Goal: Task Accomplishment & Management: Use online tool/utility

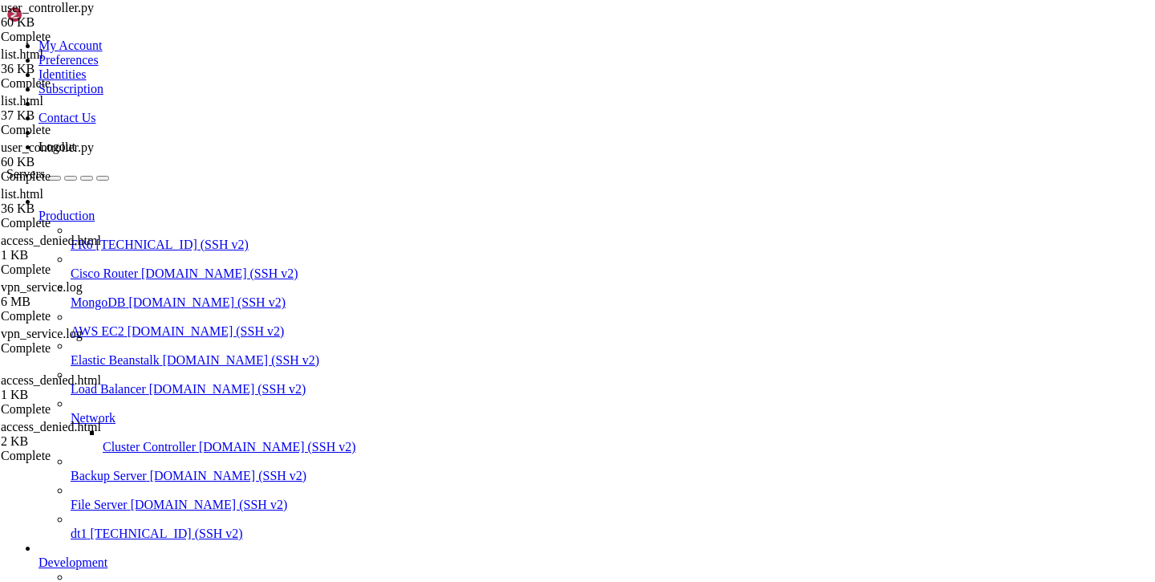
scroll to position [151, 0]
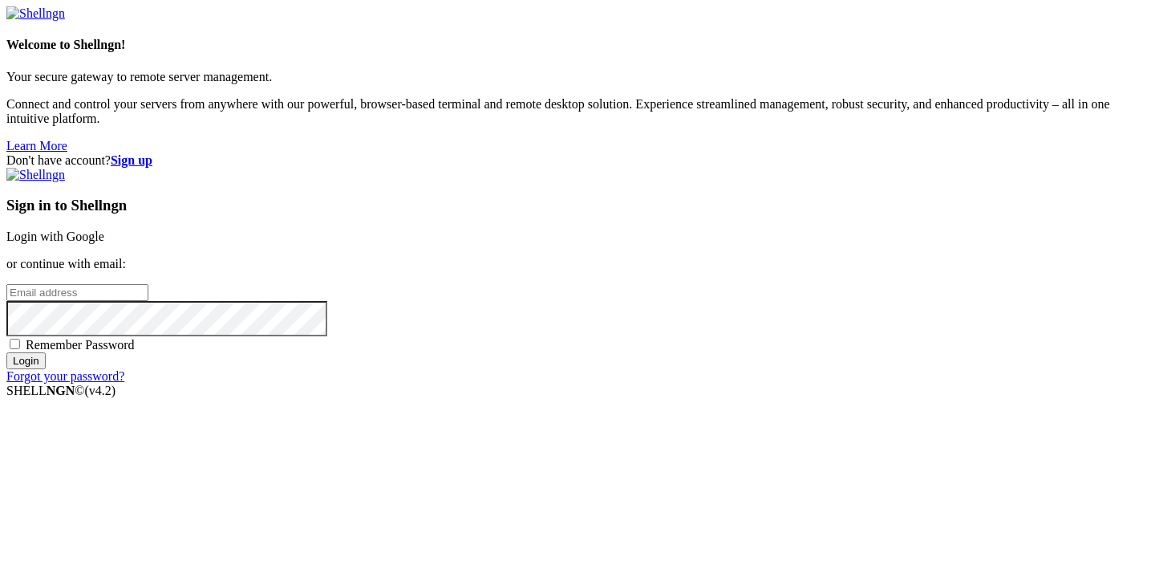
click at [104, 229] on link "Login with Google" at bounding box center [55, 236] width 98 height 14
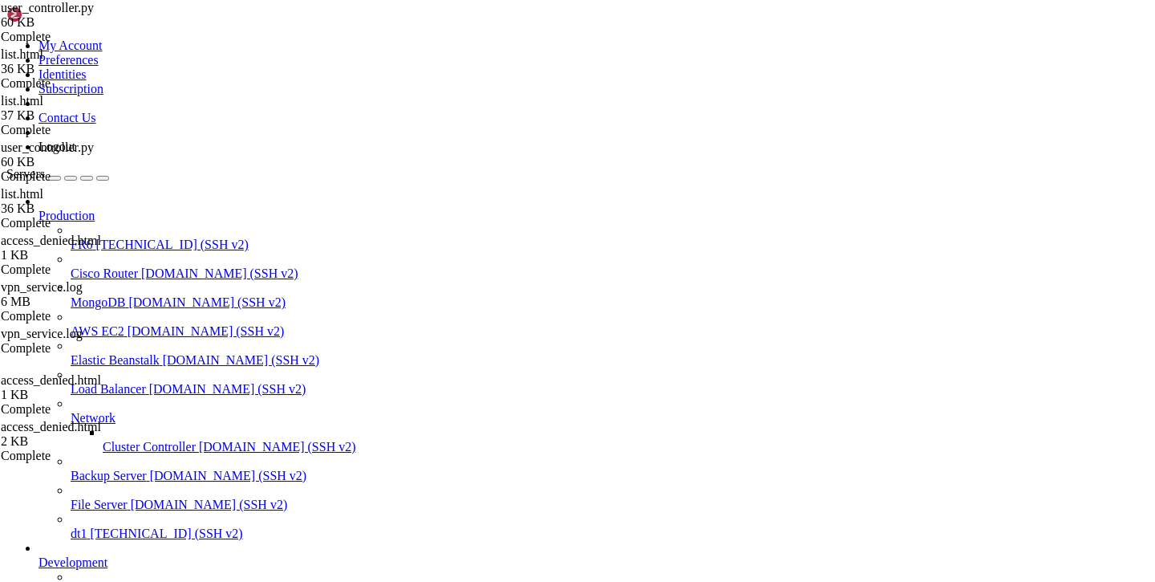
type input "/var/service/vpn-no-yk"
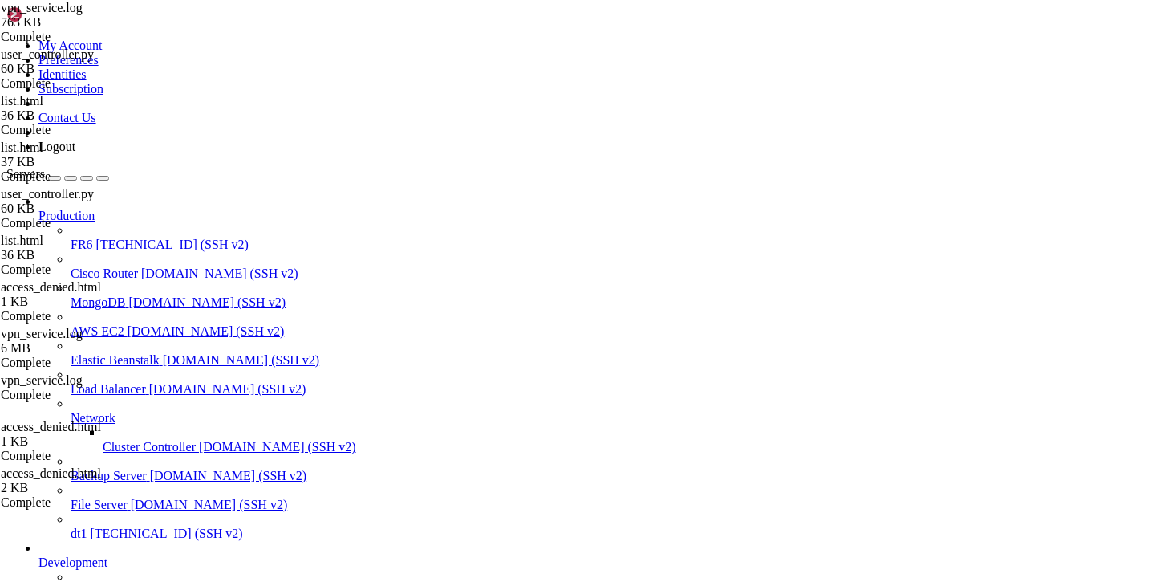
scroll to position [0, 5]
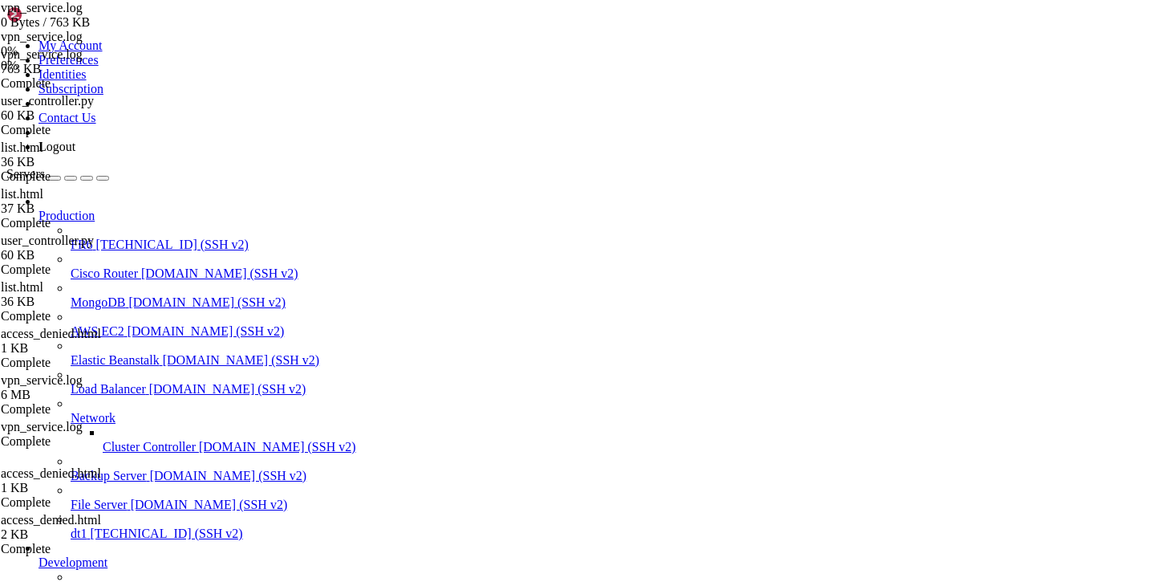
scroll to position [0, 0]
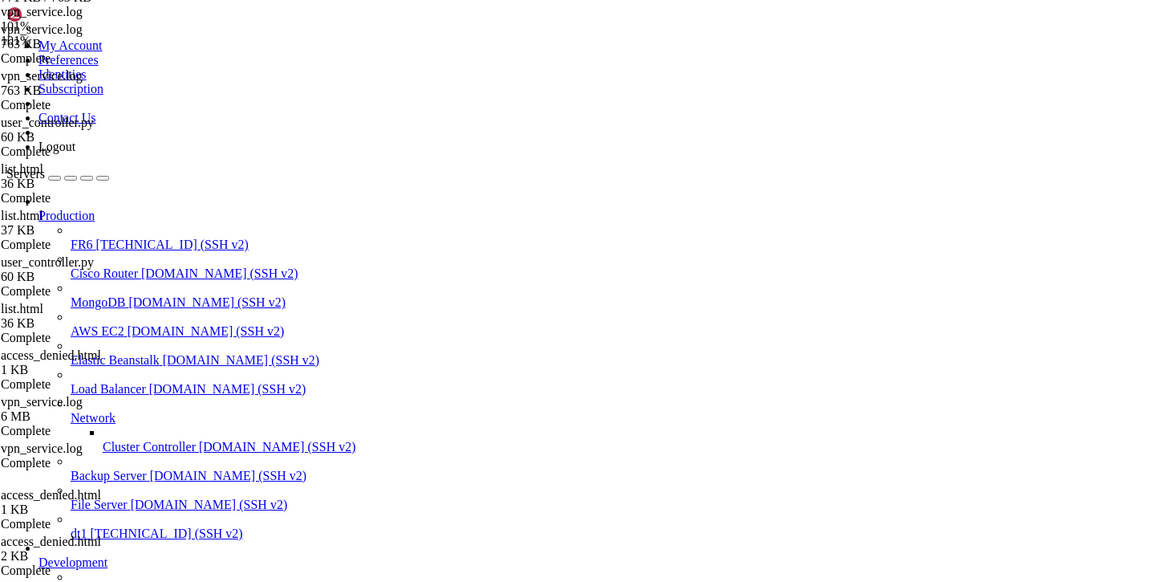
scroll to position [119, 0]
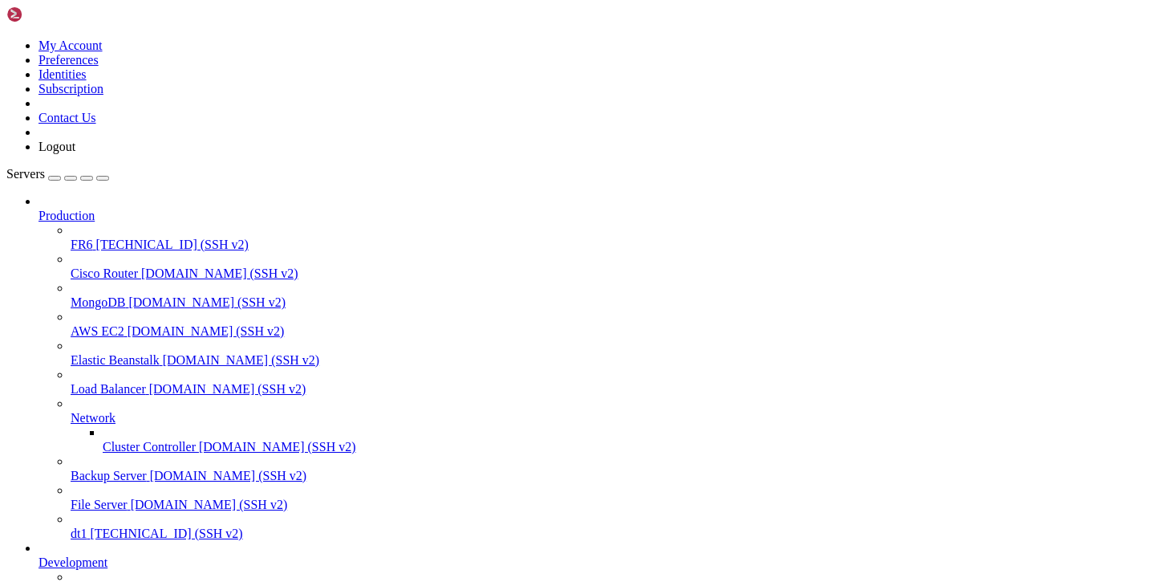
scroll to position [151, 0]
click at [71, 581] on span "batya-main" at bounding box center [100, 591] width 58 height 14
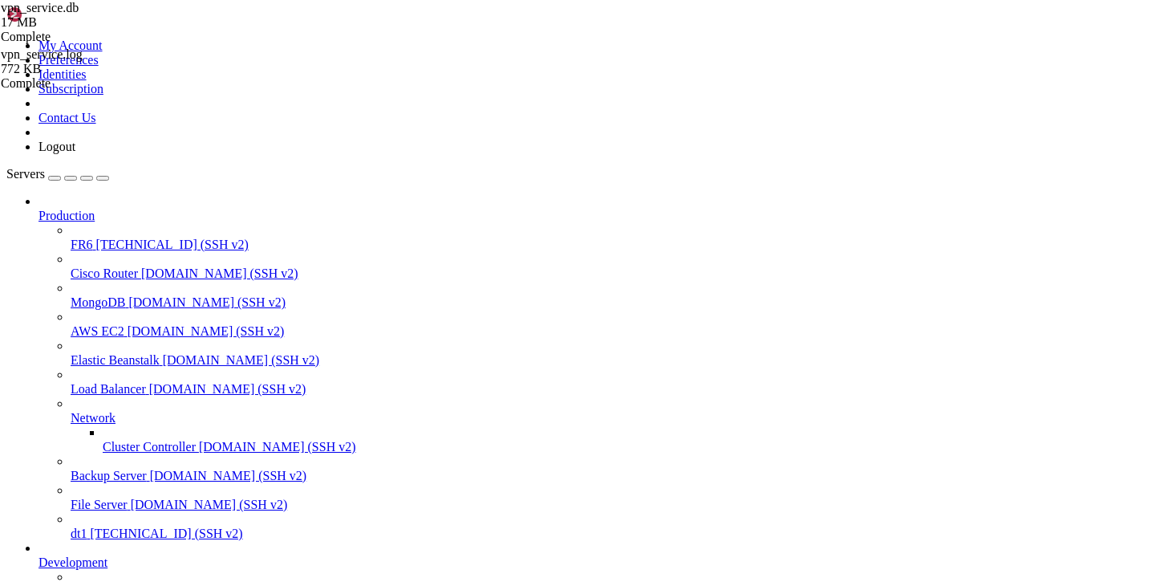
scroll to position [79, 0]
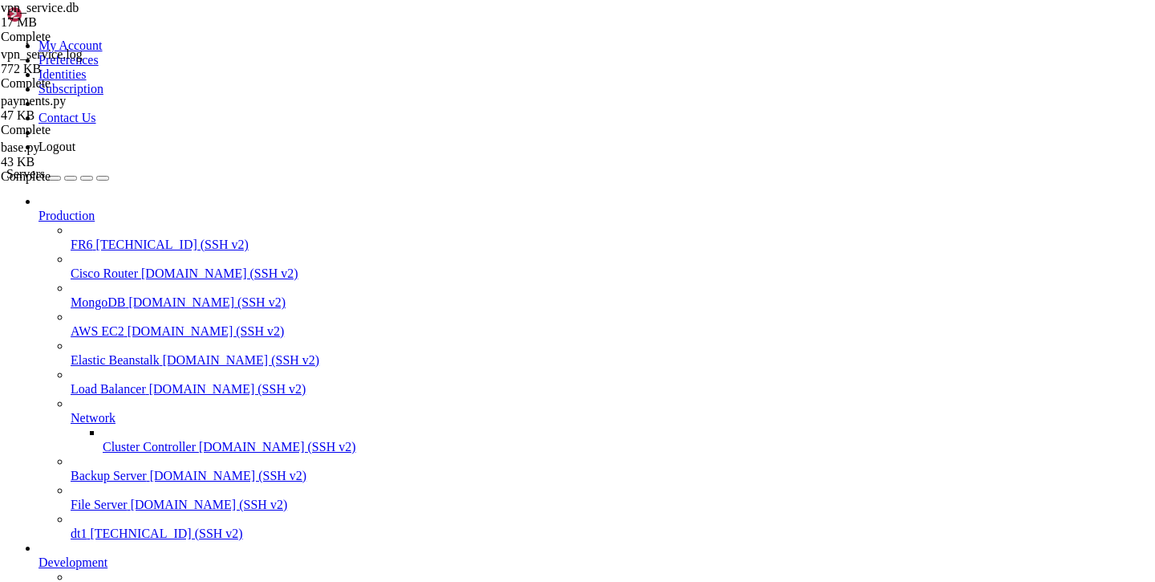
type input "/var/service/vpn-no-yk"
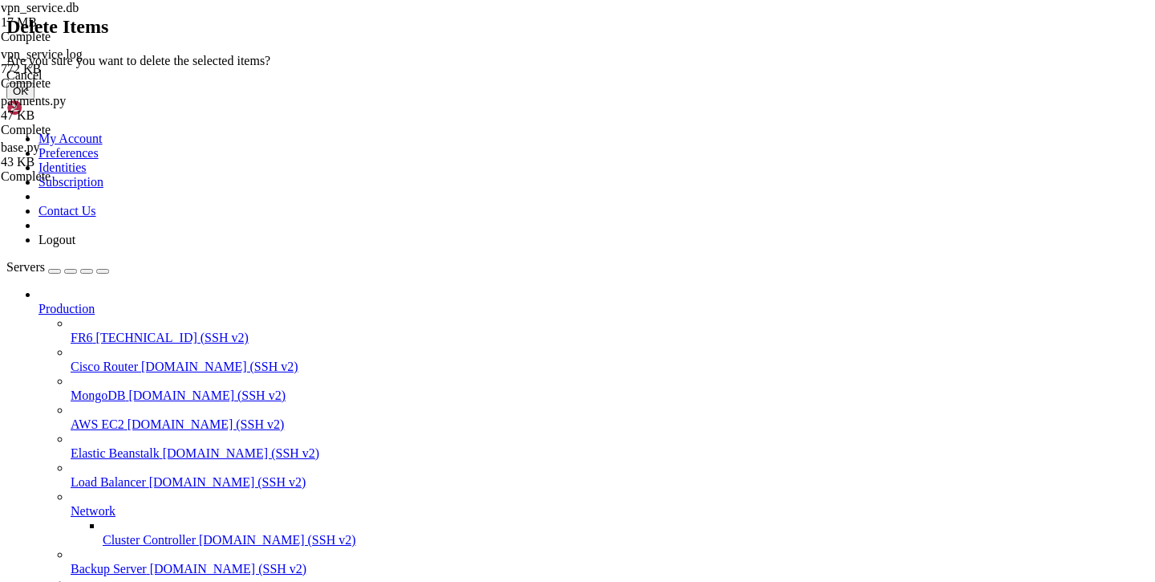
click at [34, 99] on button "OK" at bounding box center [20, 91] width 28 height 17
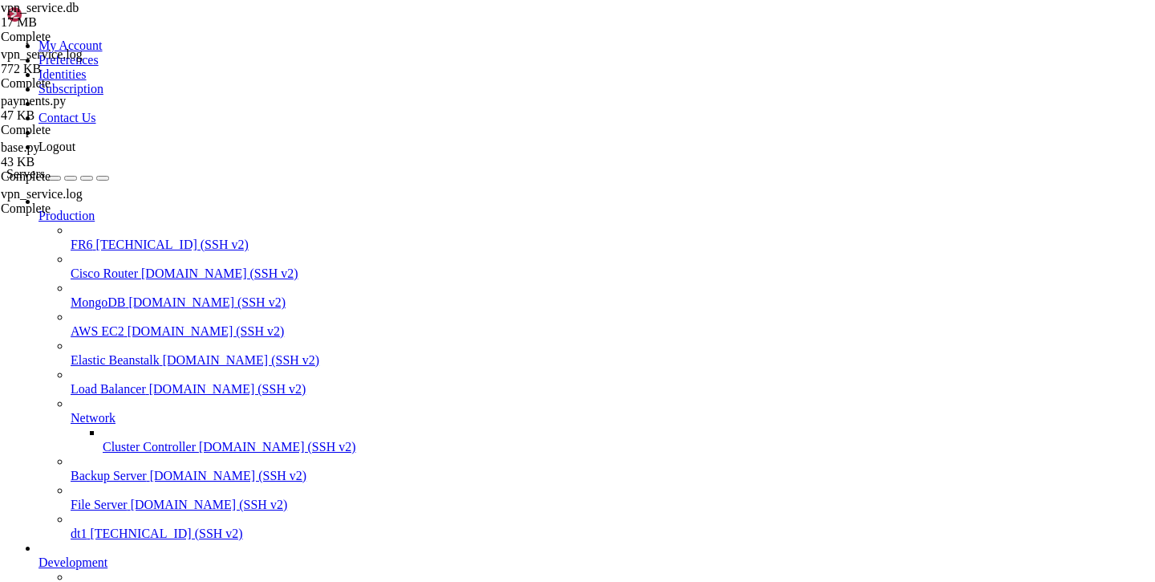
scroll to position [661, 0]
